Goal: Task Accomplishment & Management: Use online tool/utility

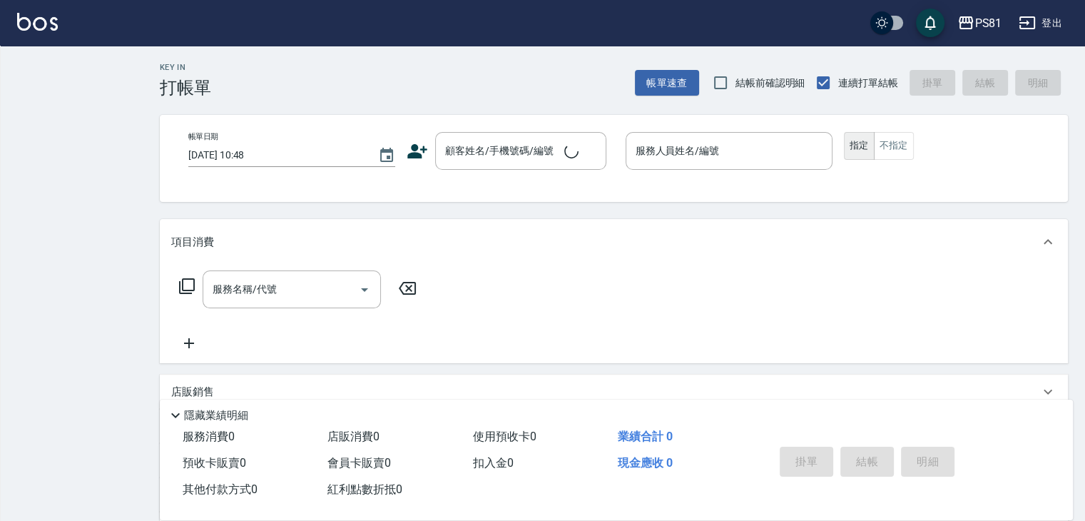
click at [66, 76] on div "Key In 打帳單 帳單速查 結帳前確認明細 連續打單結帳 掛單 結帳 明細 帳單日期 [DATE] 10:48 顧客姓名/手機號碼/編號 顧客姓名/手機號…" at bounding box center [542, 340] width 1085 height 681
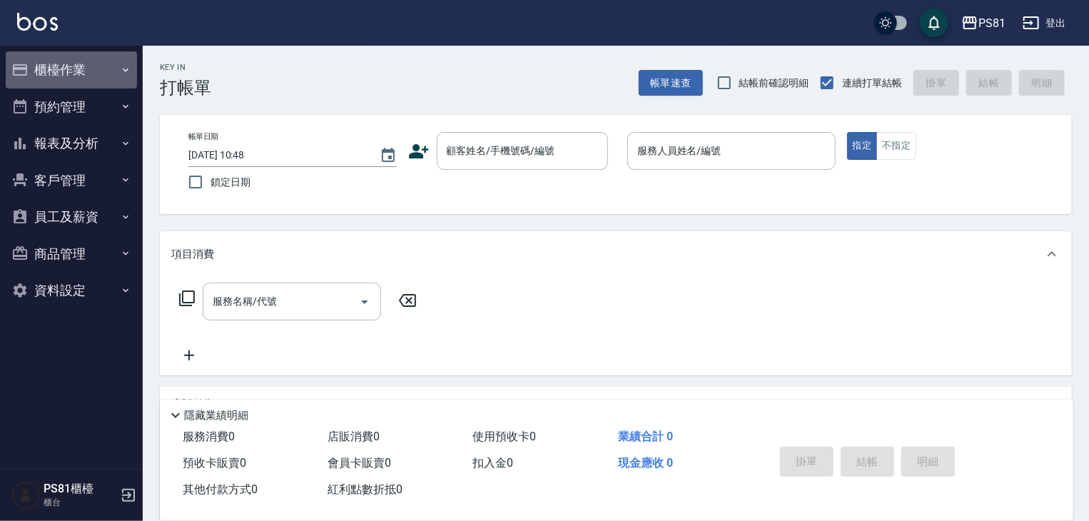
click at [61, 71] on button "櫃檯作業" at bounding box center [71, 69] width 131 height 37
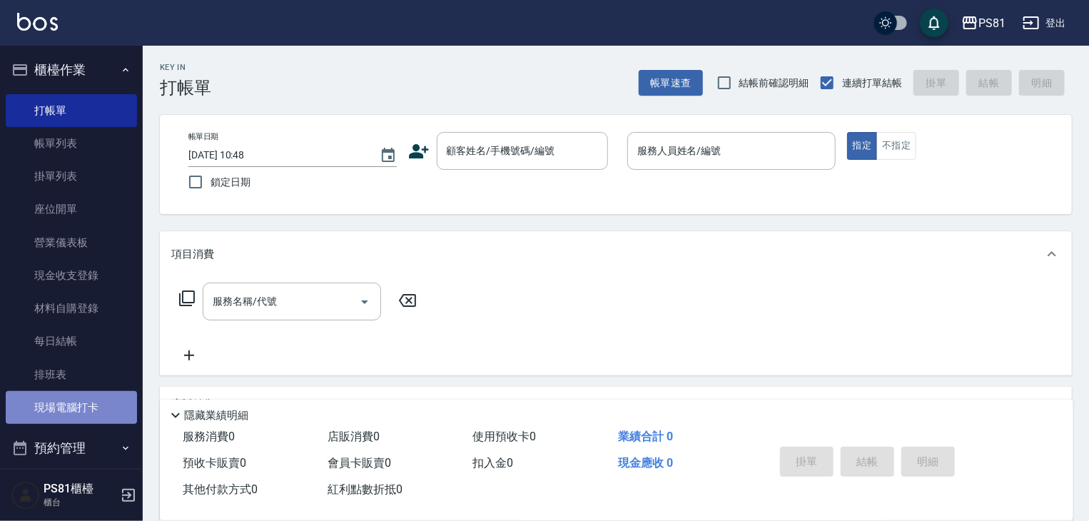
click at [103, 415] on link "現場電腦打卡" at bounding box center [71, 407] width 131 height 33
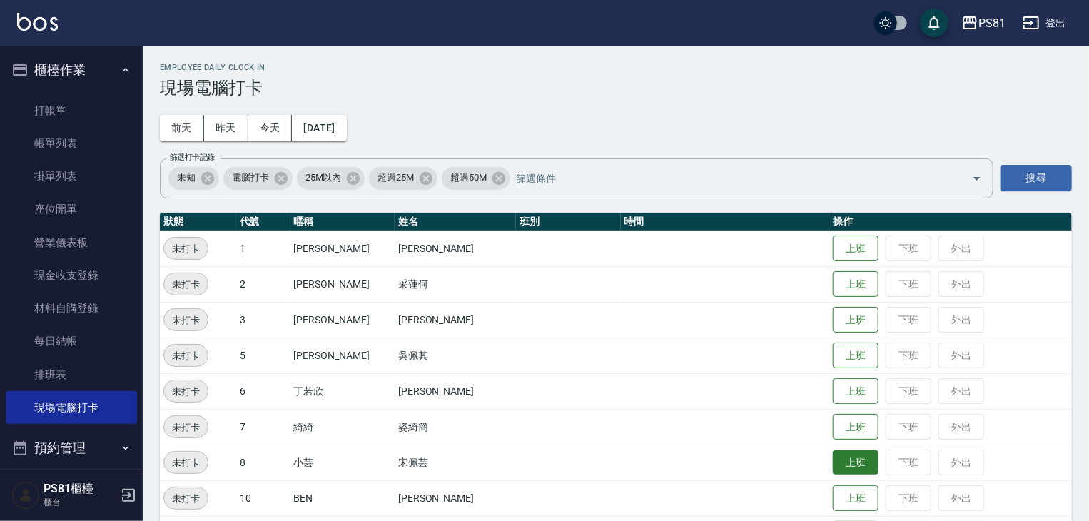
click at [838, 467] on button "上班" at bounding box center [856, 462] width 46 height 25
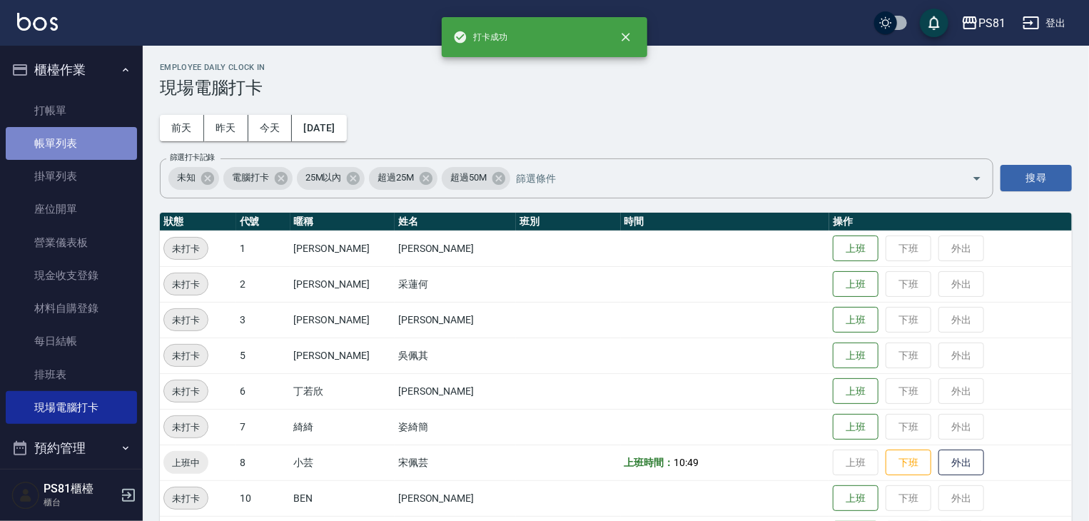
click at [98, 141] on link "帳單列表" at bounding box center [71, 143] width 131 height 33
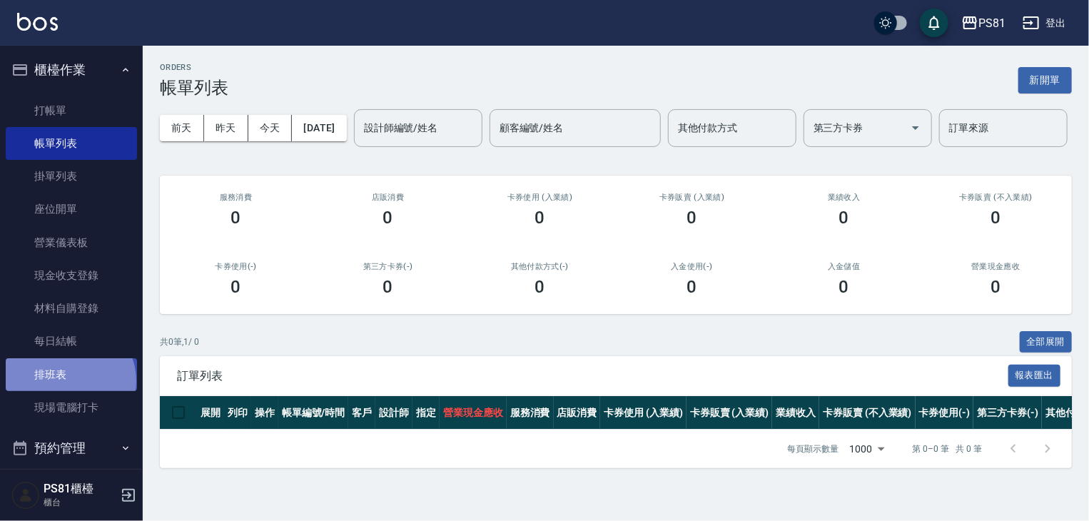
click at [70, 380] on link "排班表" at bounding box center [71, 374] width 131 height 33
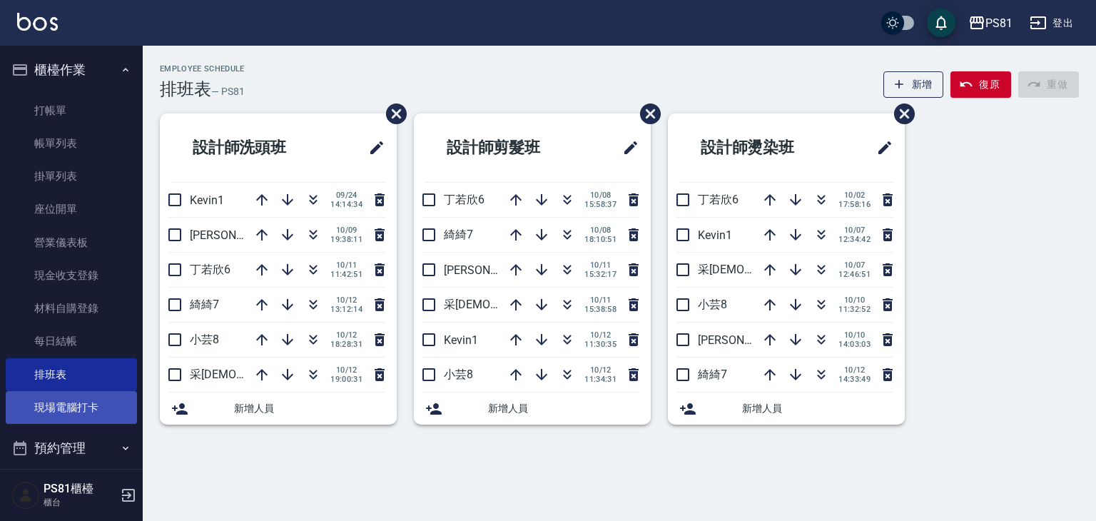
click at [94, 406] on link "現場電腦打卡" at bounding box center [71, 407] width 131 height 33
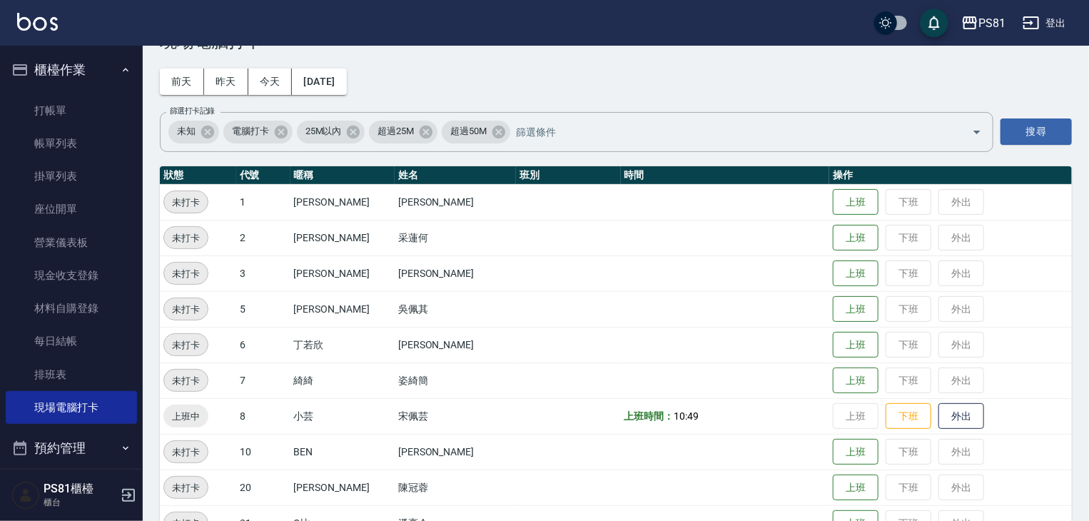
scroll to position [71, 0]
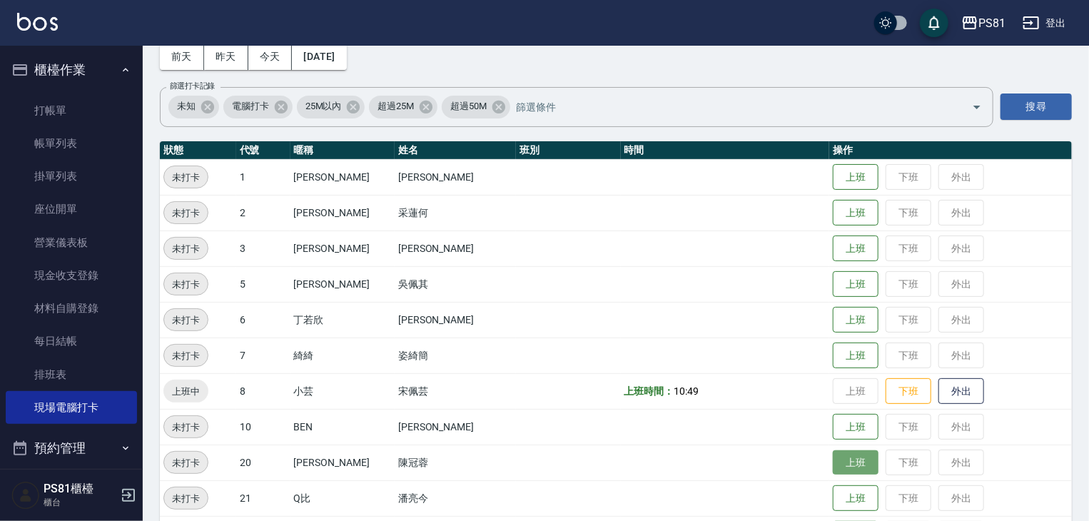
click at [839, 463] on button "上班" at bounding box center [856, 462] width 46 height 25
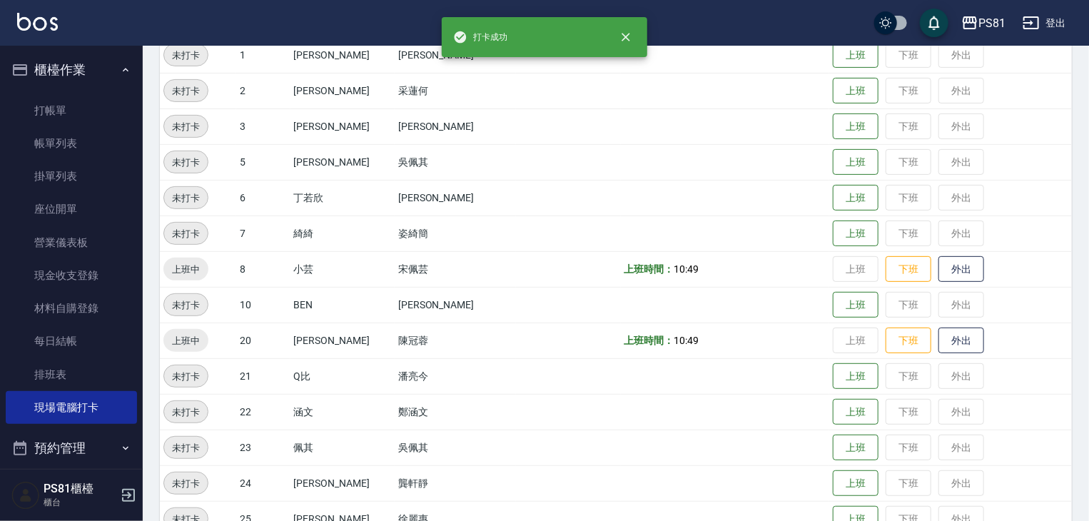
scroll to position [214, 0]
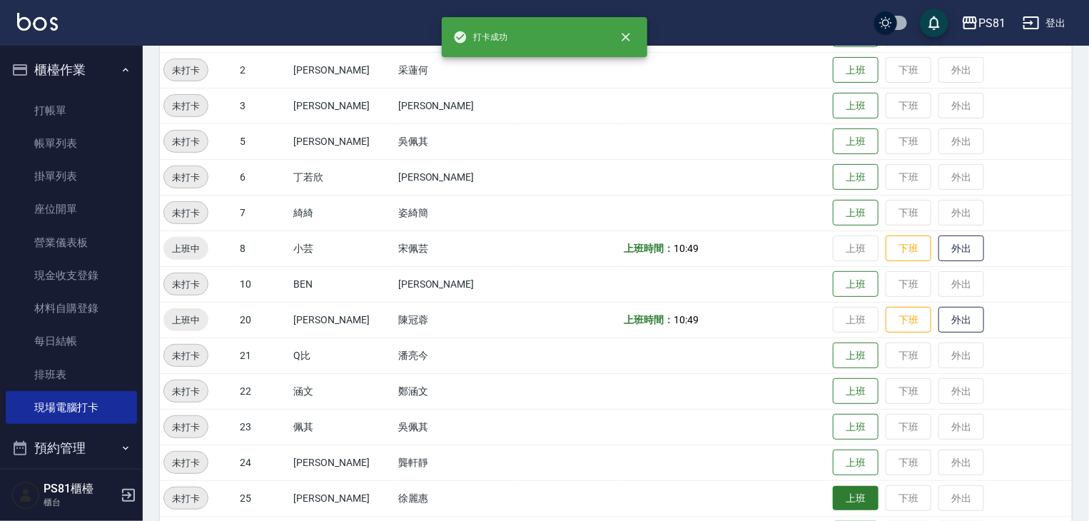
click at [833, 497] on button "上班" at bounding box center [856, 498] width 46 height 25
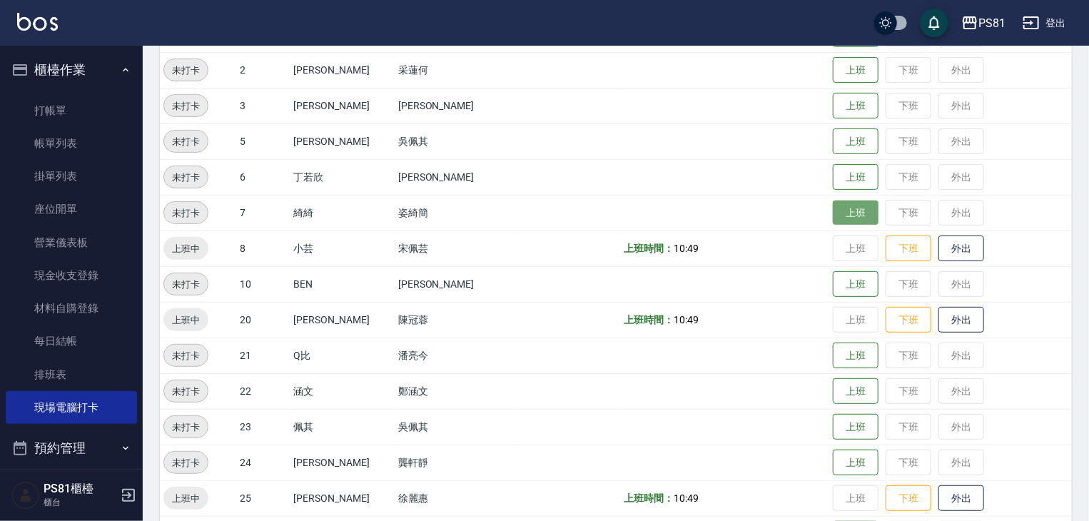
click at [833, 220] on button "上班" at bounding box center [856, 212] width 46 height 25
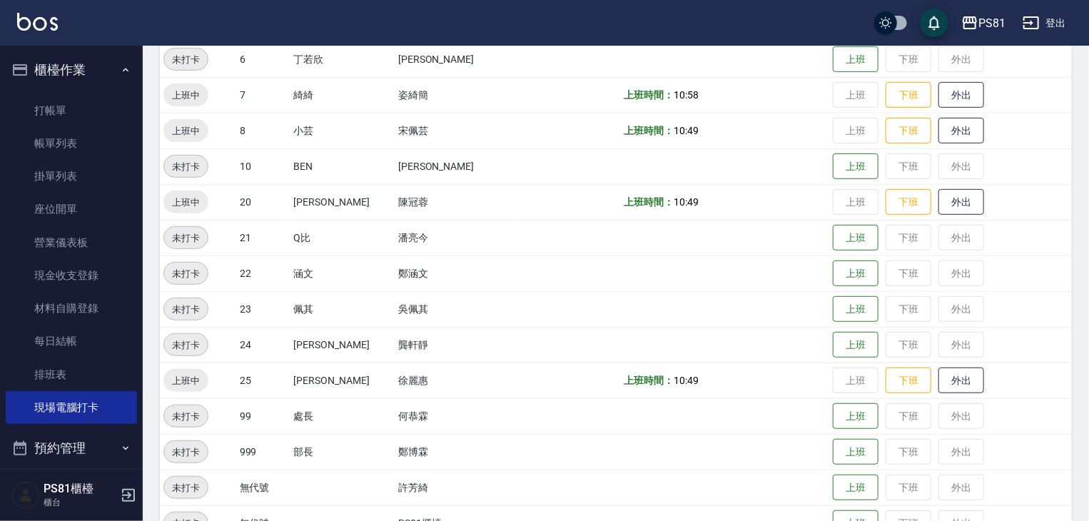
scroll to position [357, 0]
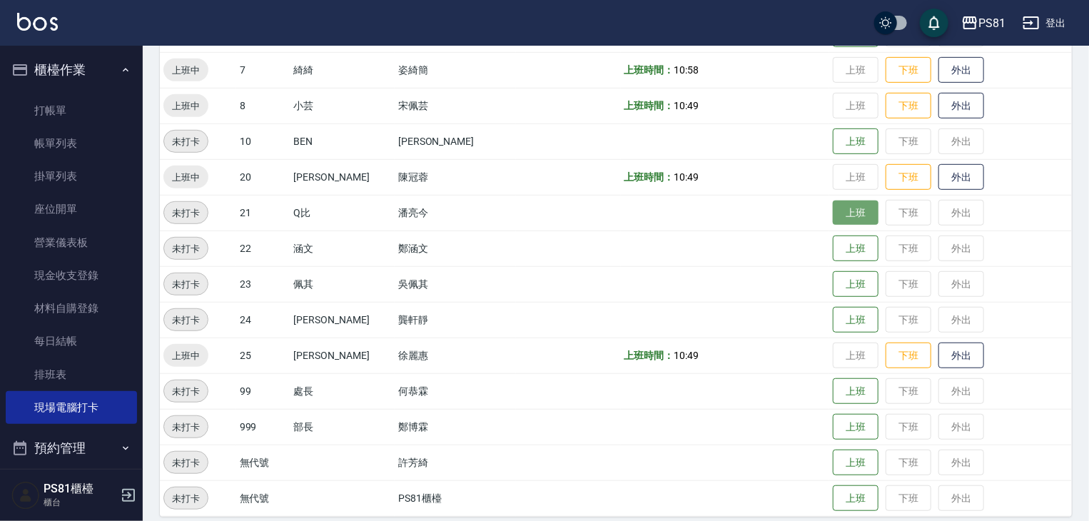
click at [843, 217] on button "上班" at bounding box center [856, 212] width 46 height 25
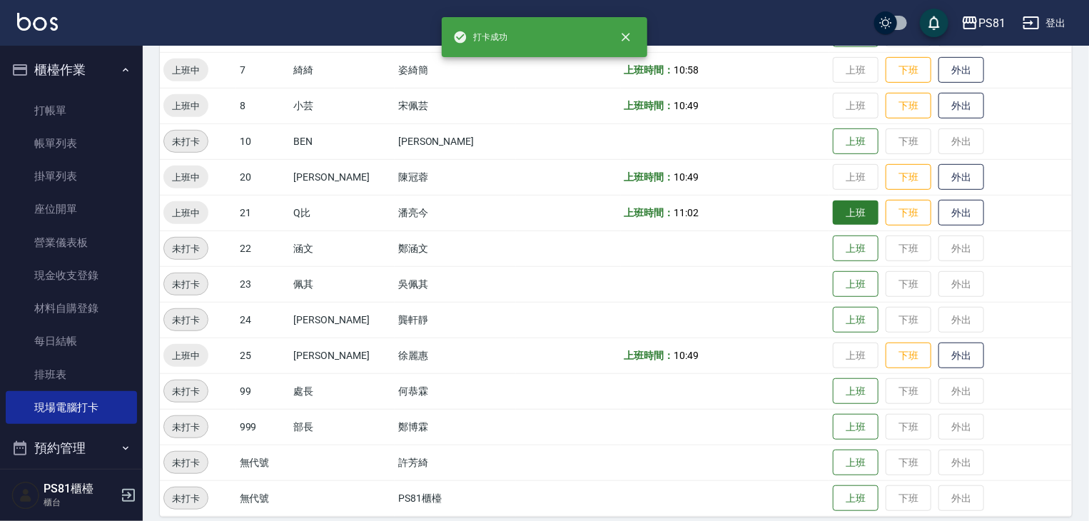
click at [843, 217] on td "上班 下班 外出" at bounding box center [950, 213] width 243 height 36
